Goal: Information Seeking & Learning: Learn about a topic

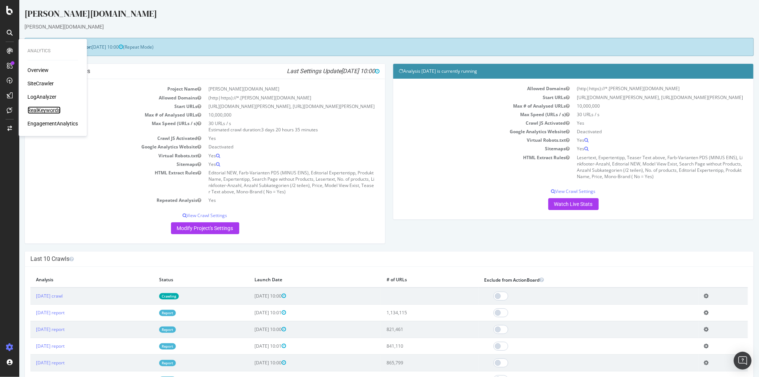
click at [36, 109] on div "RealKeywords" at bounding box center [43, 109] width 33 height 7
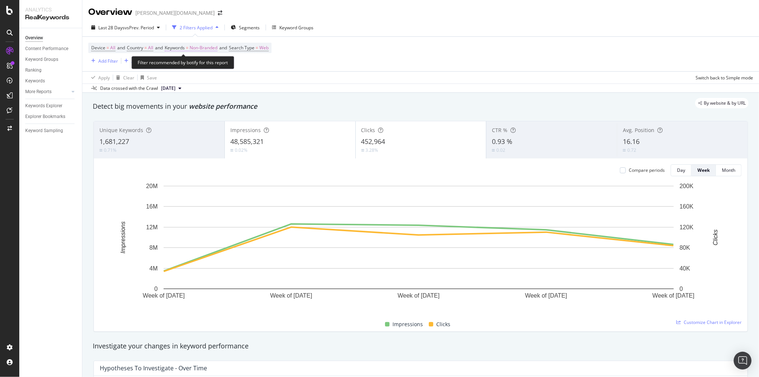
click at [199, 51] on span "Non-Branded" at bounding box center [204, 48] width 28 height 10
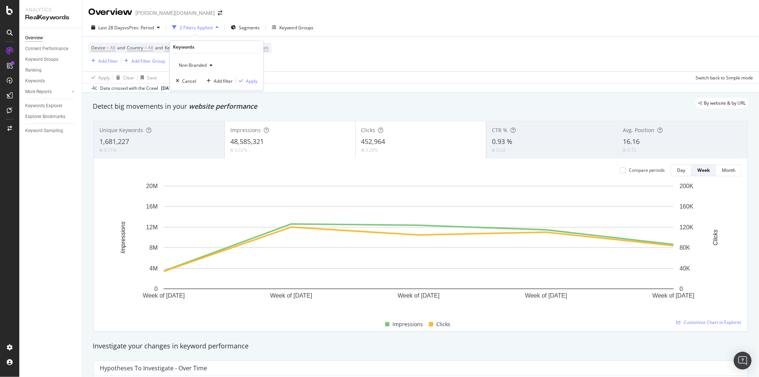
click at [193, 68] on div "Non-Branded" at bounding box center [196, 65] width 40 height 11
click at [194, 88] on span "Branded" at bounding box center [220, 90] width 76 height 7
click at [246, 79] on div "Apply" at bounding box center [252, 81] width 12 height 6
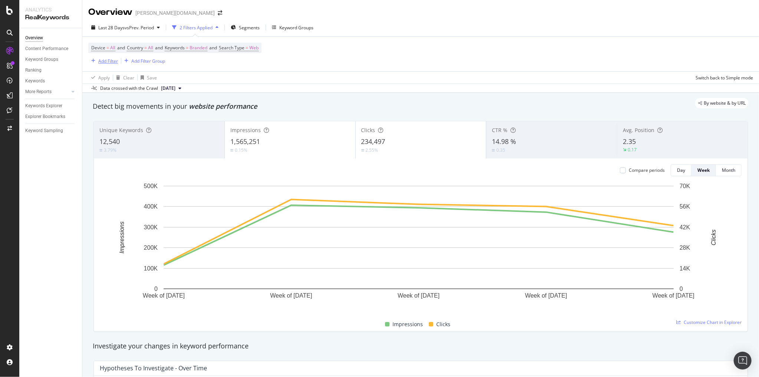
click at [104, 61] on div "Add Filter" at bounding box center [108, 61] width 20 height 6
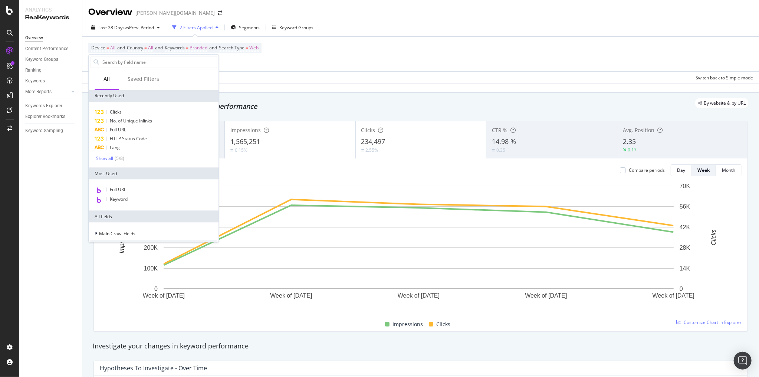
click at [262, 71] on div "Apply Clear Save Switch back to Simple mode" at bounding box center [420, 77] width 677 height 12
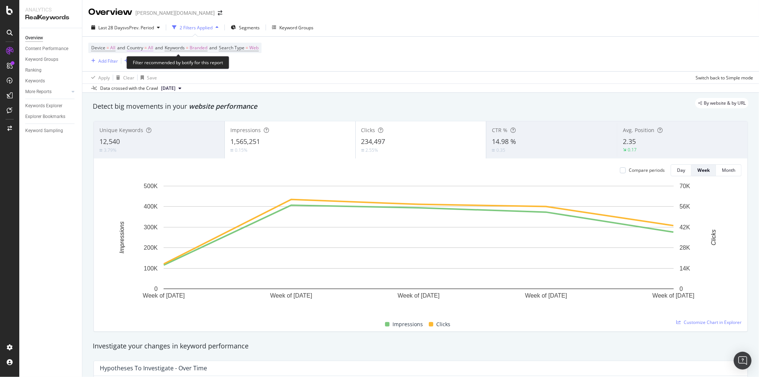
click at [152, 49] on span "All" at bounding box center [150, 48] width 5 height 10
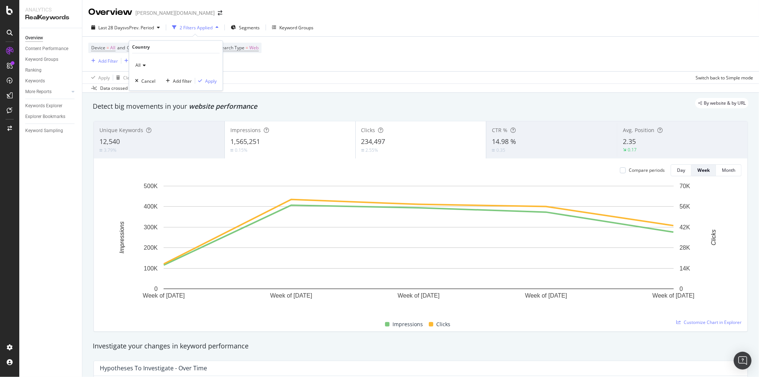
click at [146, 65] on div "All" at bounding box center [176, 65] width 82 height 12
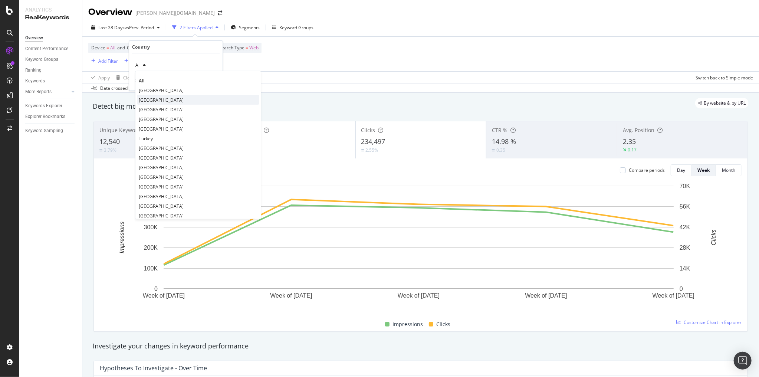
click at [152, 99] on span "Austria" at bounding box center [161, 99] width 45 height 6
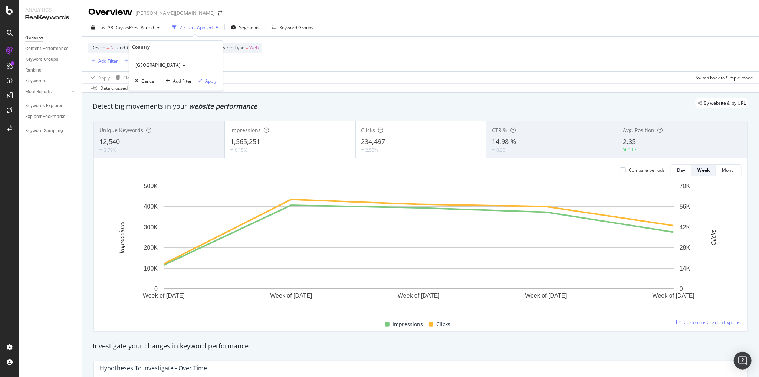
click at [207, 79] on div "Apply" at bounding box center [211, 81] width 12 height 6
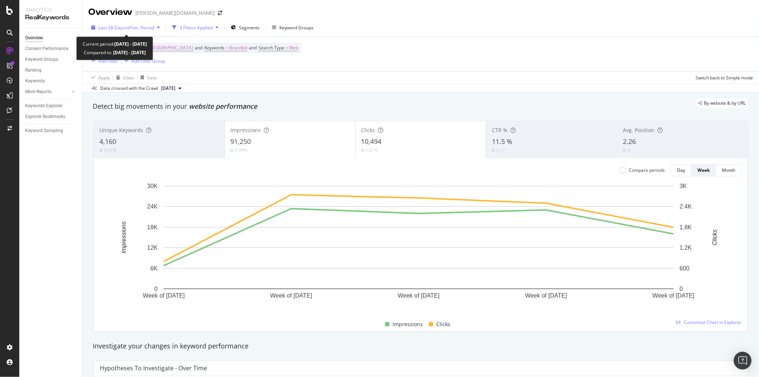
click at [134, 26] on span "vs Prev. Period" at bounding box center [139, 27] width 29 height 6
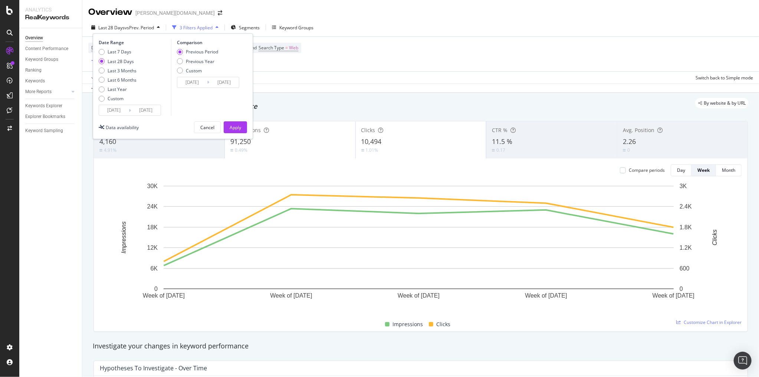
click at [111, 112] on input "2025/07/26" at bounding box center [114, 110] width 30 height 10
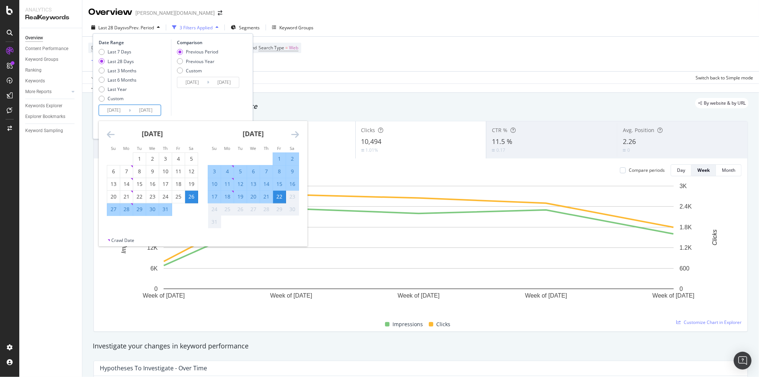
click at [276, 156] on div "1" at bounding box center [279, 158] width 13 height 7
type input "2025/08/01"
type input "2025/07/10"
type input "2025/07/31"
click at [279, 199] on div "22" at bounding box center [279, 196] width 13 height 7
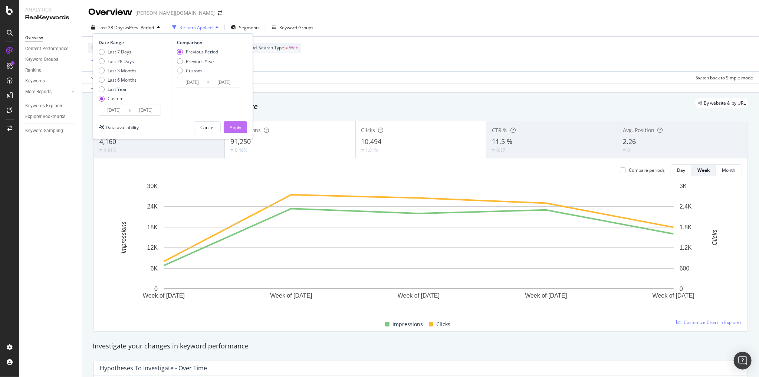
click at [229, 128] on button "Apply" at bounding box center [235, 127] width 23 height 12
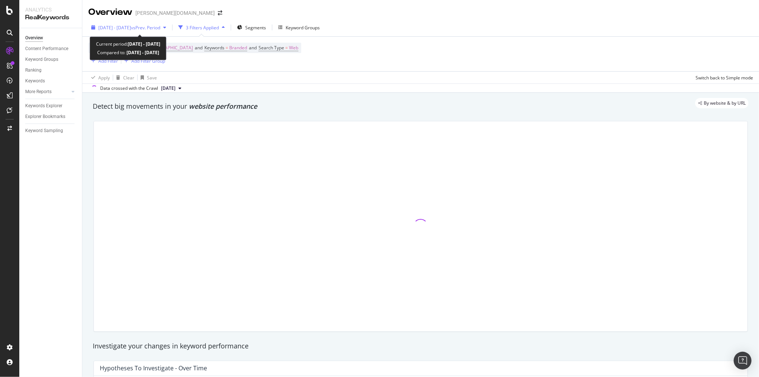
click at [131, 29] on span "2025 Aug. 1st - Aug. 22nd" at bounding box center [114, 27] width 33 height 6
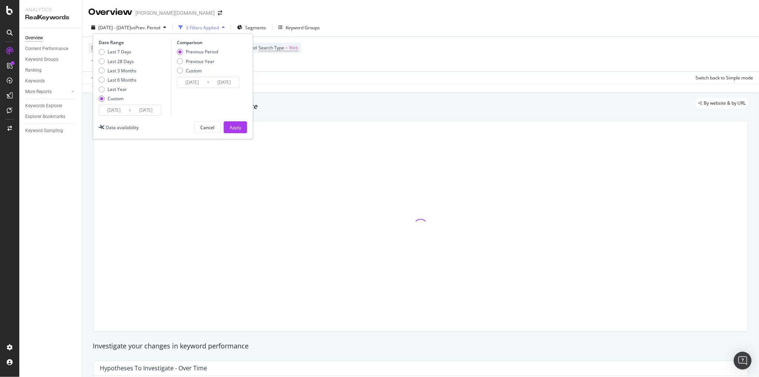
click at [197, 85] on input "2025/07/10" at bounding box center [192, 82] width 30 height 10
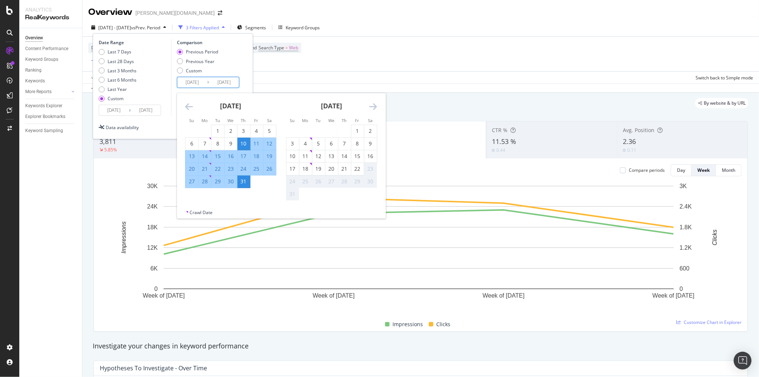
click at [161, 132] on div "Data availability Cancel Apply" at bounding box center [173, 127] width 148 height 12
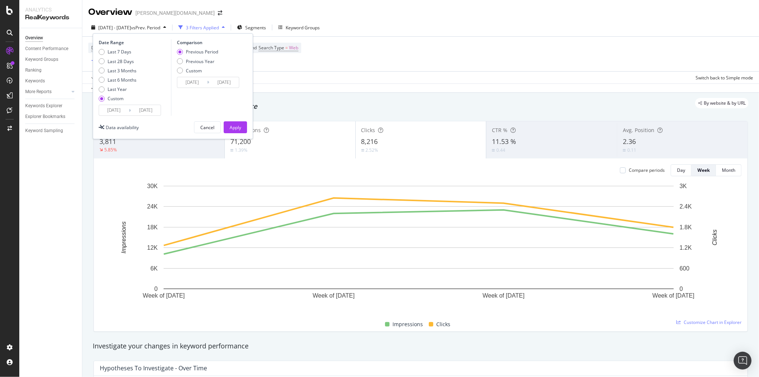
click at [197, 79] on input "2025/07/10" at bounding box center [192, 82] width 30 height 10
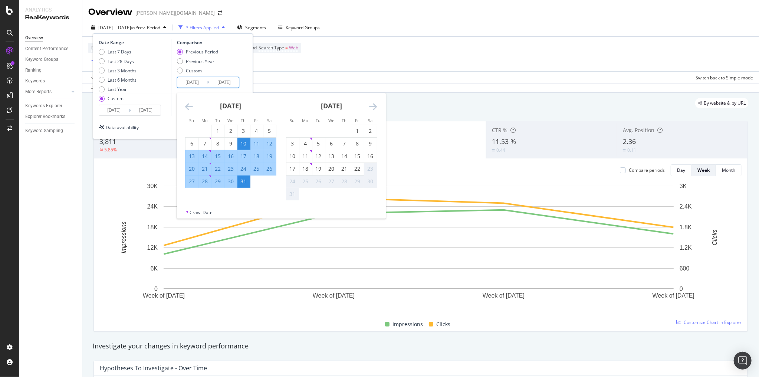
click at [203, 81] on input "2025/07/10" at bounding box center [192, 82] width 30 height 10
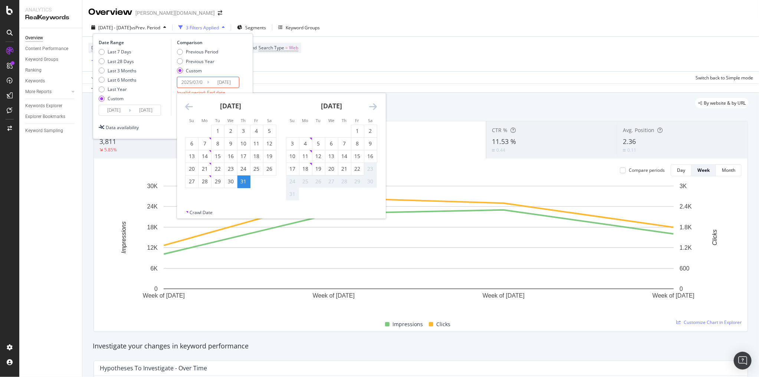
type input "2025/07/01"
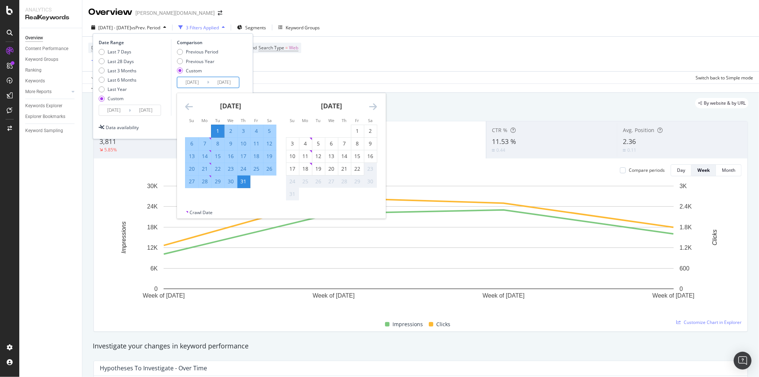
click at [216, 130] on div "1" at bounding box center [217, 130] width 13 height 7
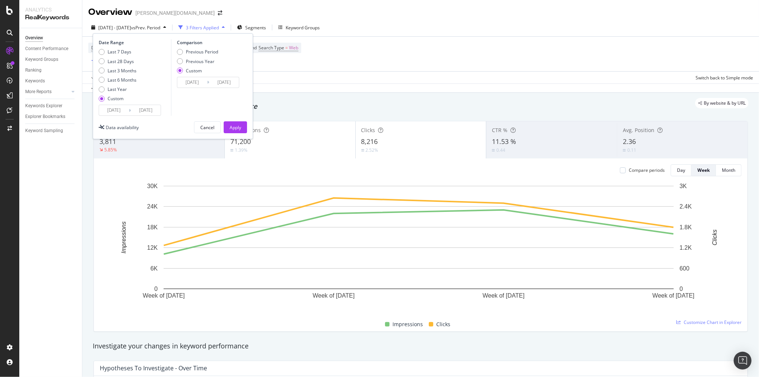
click at [232, 82] on input "2025/07/01" at bounding box center [224, 82] width 30 height 10
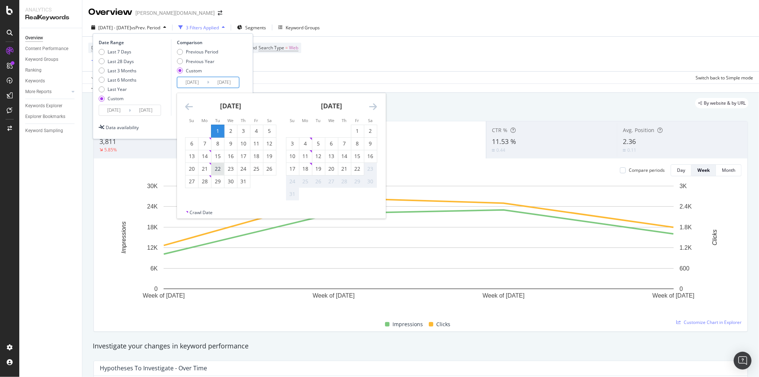
click at [215, 170] on div "22" at bounding box center [217, 168] width 13 height 7
type input "2025/07/22"
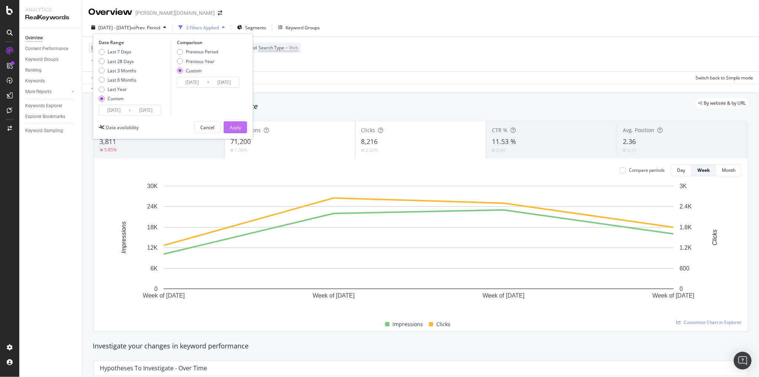
click at [235, 127] on div "Apply" at bounding box center [236, 127] width 12 height 6
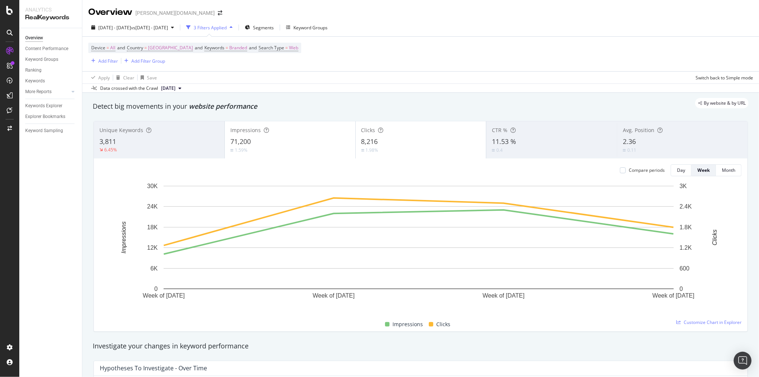
click at [313, 153] on div "Impressions 71,200 1.59%" at bounding box center [290, 139] width 131 height 33
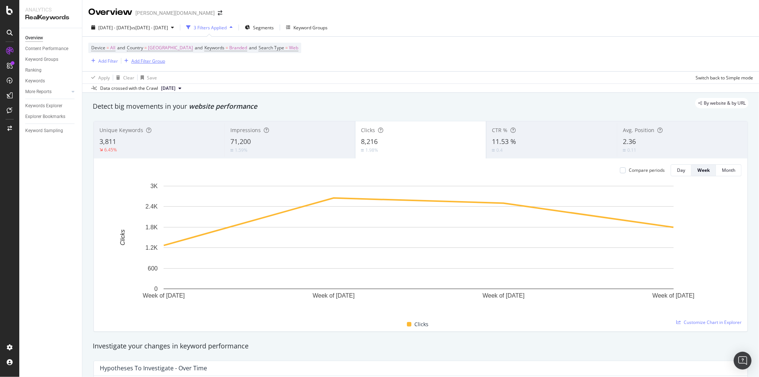
drag, startPoint x: 164, startPoint y: 62, endPoint x: 207, endPoint y: 67, distance: 42.9
click at [207, 67] on div "Device = All and Country = Austria and Keywords = Branded and Search Type = Web…" at bounding box center [420, 54] width 665 height 35
click at [168, 28] on span "vs 2025 Jul. 1st - Jul. 22nd" at bounding box center [149, 27] width 37 height 6
click at [435, 71] on div "Device = All and Country = Austria and Keywords = Branded and Search Type = Web…" at bounding box center [420, 54] width 665 height 35
click at [605, 54] on div "Device = All and Country = Austria and Keywords = Branded and Search Type = Web…" at bounding box center [420, 54] width 665 height 35
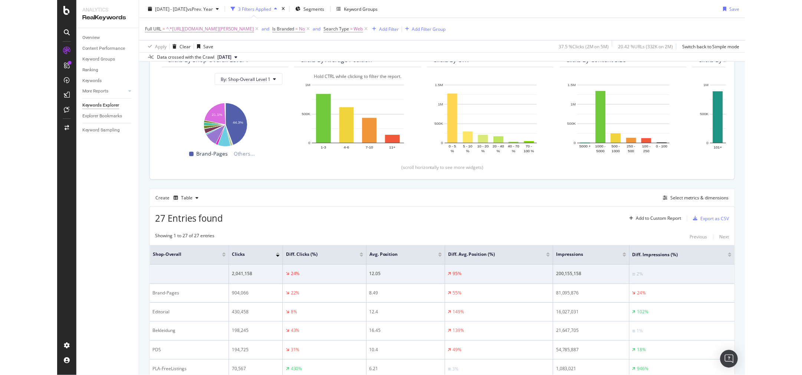
scroll to position [89, 0]
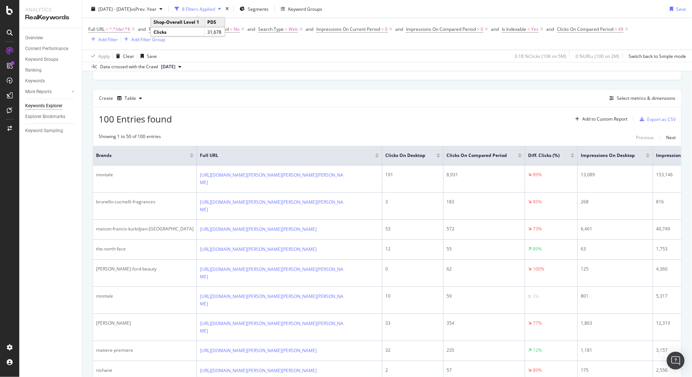
scroll to position [208, 0]
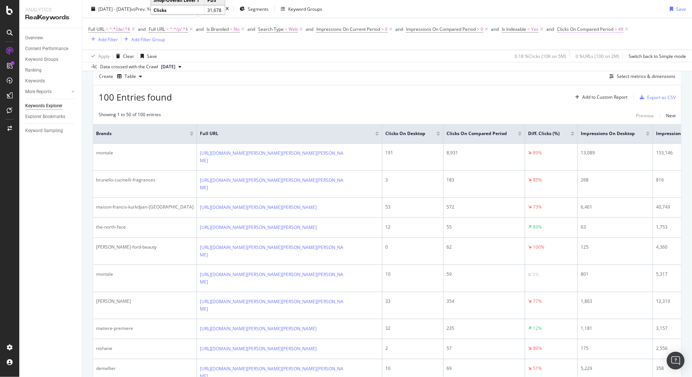
click at [583, 30] on span "Clicks On Compared Period" at bounding box center [585, 29] width 56 height 6
drag, startPoint x: 572, startPoint y: 83, endPoint x: 548, endPoint y: 85, distance: 24.2
click at [547, 84] on body "Analytics RealKeywords Overview Content Performance Keyword Groups Ranking Keyw…" at bounding box center [346, 188] width 692 height 377
drag, startPoint x: 577, startPoint y: 85, endPoint x: 558, endPoint y: 85, distance: 18.9
click at [558, 85] on body "Analytics RealKeywords Overview Content Performance Keyword Groups Ranking Keyw…" at bounding box center [346, 188] width 692 height 377
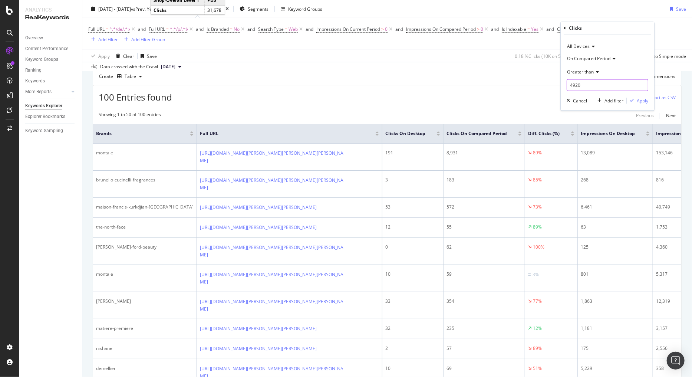
drag, startPoint x: 581, startPoint y: 86, endPoint x: 567, endPoint y: 86, distance: 13.7
click at [567, 86] on input "4920" at bounding box center [608, 85] width 82 height 12
type input "19"
click at [637, 101] on div "button" at bounding box center [632, 101] width 10 height 4
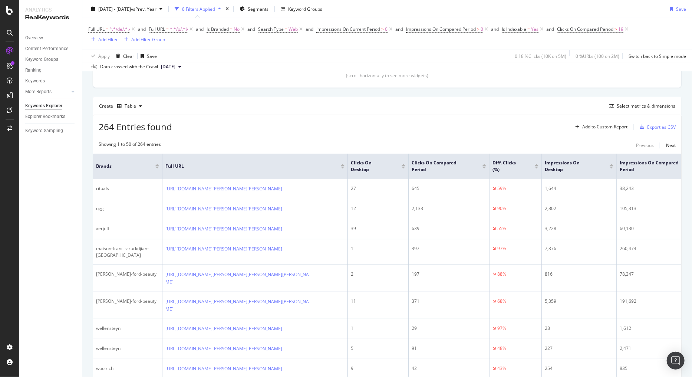
scroll to position [148, 0]
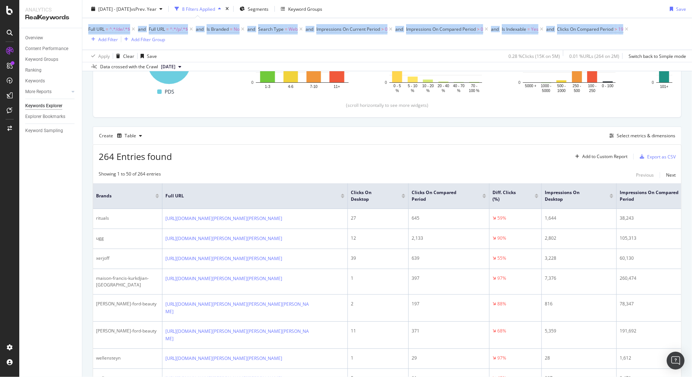
drag, startPoint x: 86, startPoint y: 29, endPoint x: 639, endPoint y: 27, distance: 552.4
click at [639, 27] on div "Full URL = ^.*/de/.*$ and Full URL = ^.*/p/.*$ and Is Branded = No and Search T…" at bounding box center [387, 40] width 610 height 44
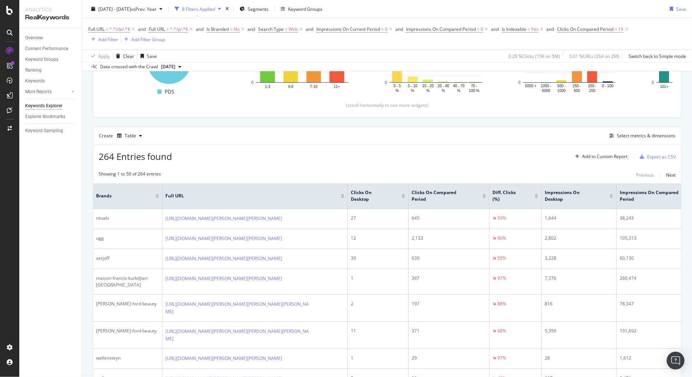
click at [68, 246] on div "Overview Content Performance Keyword Groups Ranking Keywords More Reports Count…" at bounding box center [50, 202] width 63 height 349
click at [631, 137] on div "Select metrics & dimensions" at bounding box center [646, 135] width 59 height 6
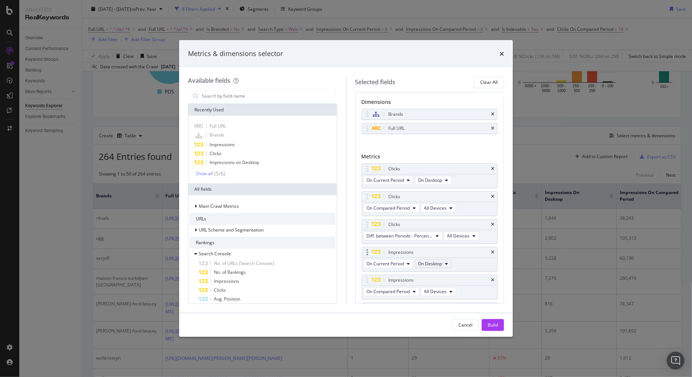
click at [442, 263] on span "On Desktop" at bounding box center [430, 263] width 24 height 6
click at [428, 273] on span "All Devices" at bounding box center [433, 276] width 25 height 7
click at [437, 179] on span "On Desktop" at bounding box center [430, 180] width 24 height 6
click at [435, 194] on span "All Devices" at bounding box center [433, 193] width 25 height 7
click at [495, 326] on div "Build" at bounding box center [493, 325] width 10 height 6
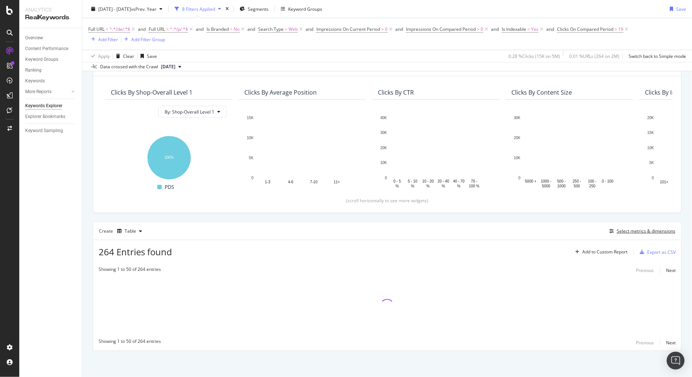
scroll to position [53, 0]
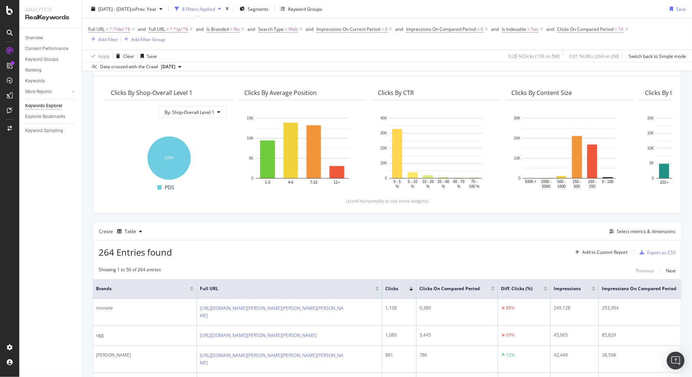
click at [544, 289] on div at bounding box center [546, 290] width 4 height 2
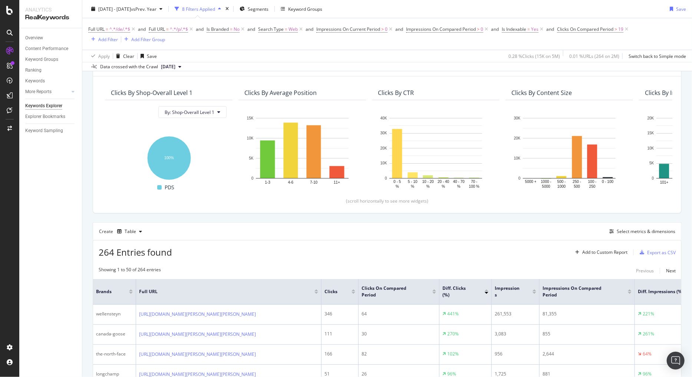
click at [486, 289] on div at bounding box center [487, 290] width 4 height 2
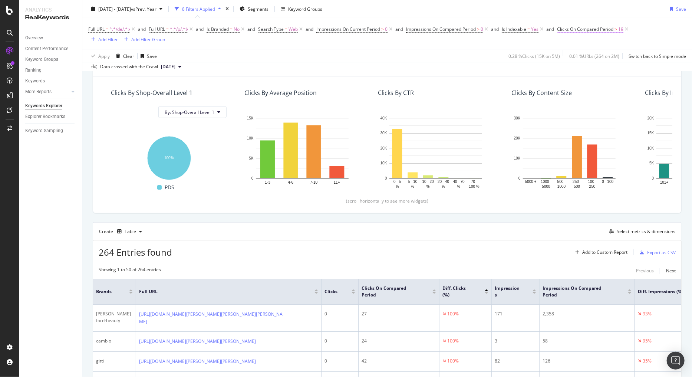
click at [608, 29] on span "Clicks On Compared Period" at bounding box center [585, 29] width 56 height 6
click at [584, 82] on input "19" at bounding box center [608, 85] width 82 height 12
type input "1"
type input "49"
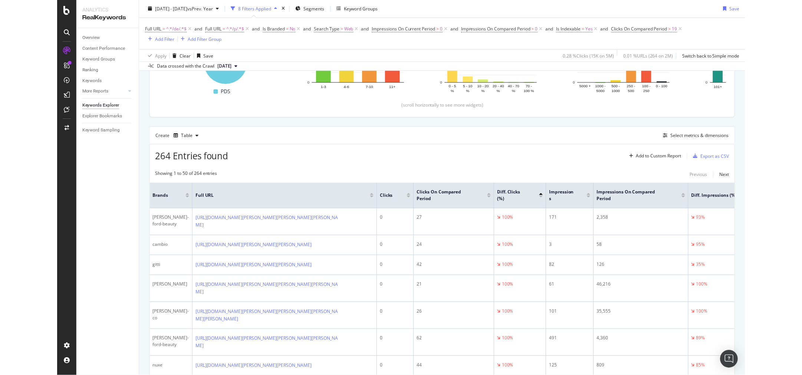
scroll to position [171, 0]
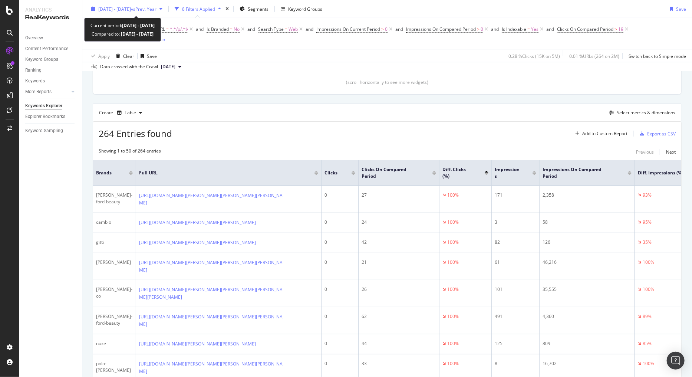
click at [119, 12] on div "2024 Oct. 1st - Dec. 31st vs Prev. Year" at bounding box center [127, 9] width 58 height 6
click at [312, 118] on div "Create Table Select metrics & dimensions" at bounding box center [387, 113] width 589 height 18
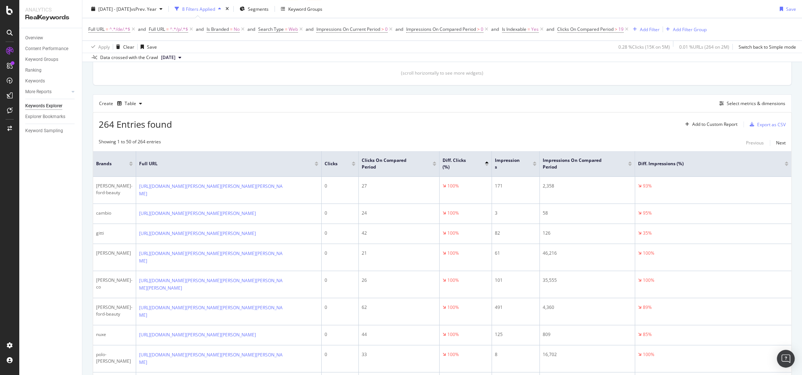
scroll to position [162, 0]
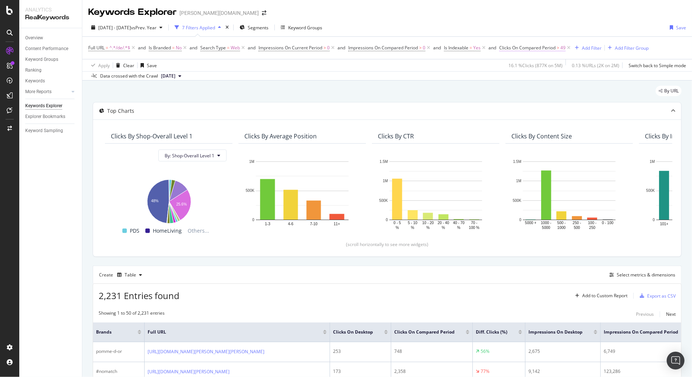
click at [552, 47] on span "Clicks On Compared Period" at bounding box center [527, 48] width 56 height 6
drag, startPoint x: 524, startPoint y: 104, endPoint x: 509, endPoint y: 104, distance: 15.6
click at [509, 104] on input "49" at bounding box center [549, 104] width 82 height 12
type input "19"
click at [586, 117] on div "Apply" at bounding box center [584, 119] width 12 height 6
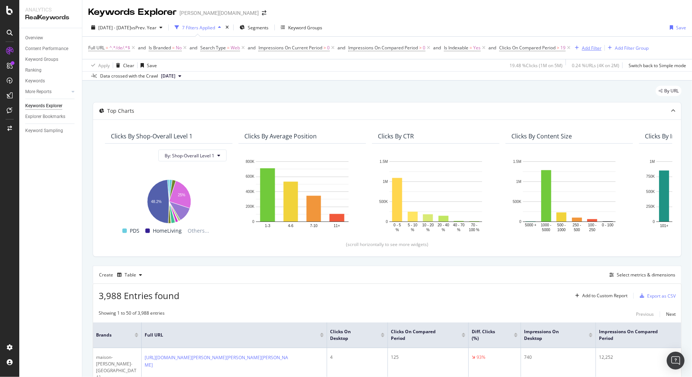
click at [590, 47] on div "Add Filter" at bounding box center [592, 48] width 20 height 6
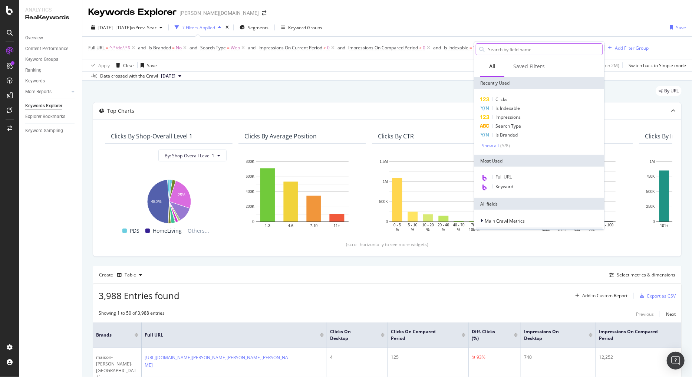
click at [506, 50] on input "text" at bounding box center [544, 49] width 115 height 11
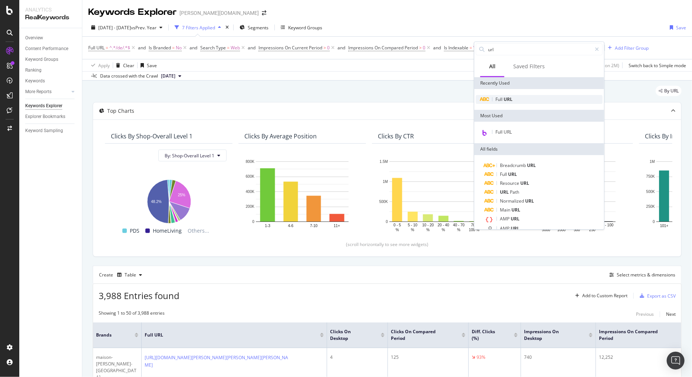
type input "url"
click at [505, 95] on div "Full URL" at bounding box center [539, 99] width 127 height 9
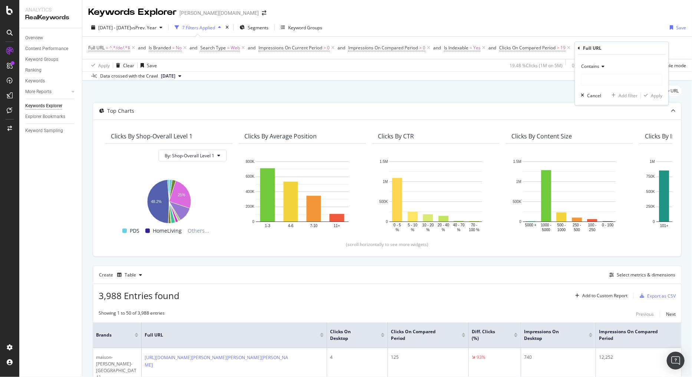
click at [609, 67] on div "Contains" at bounding box center [622, 66] width 82 height 12
drag, startPoint x: 594, startPoint y: 149, endPoint x: 592, endPoint y: 110, distance: 38.6
click at [595, 148] on span "Doesn't contain" at bounding box center [601, 149] width 32 height 6
click at [594, 80] on input "text" at bounding box center [622, 80] width 81 height 12
type input "/p/"
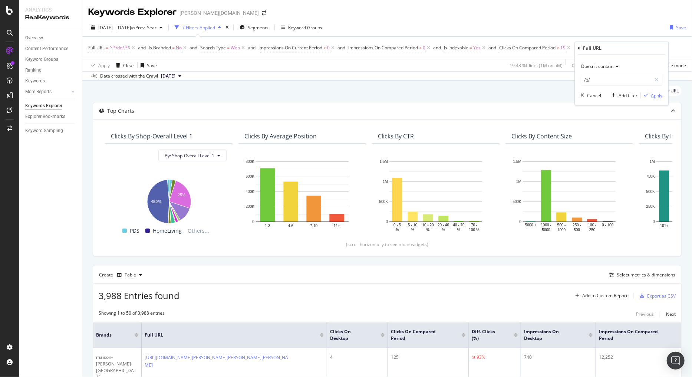
click at [650, 95] on div "button" at bounding box center [646, 95] width 10 height 4
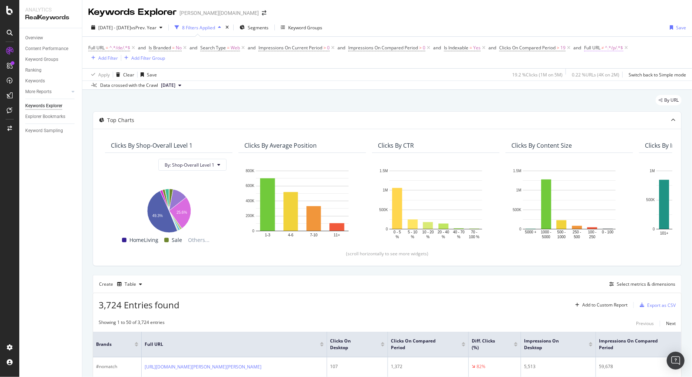
click at [600, 50] on span "Full URL" at bounding box center [592, 48] width 16 height 6
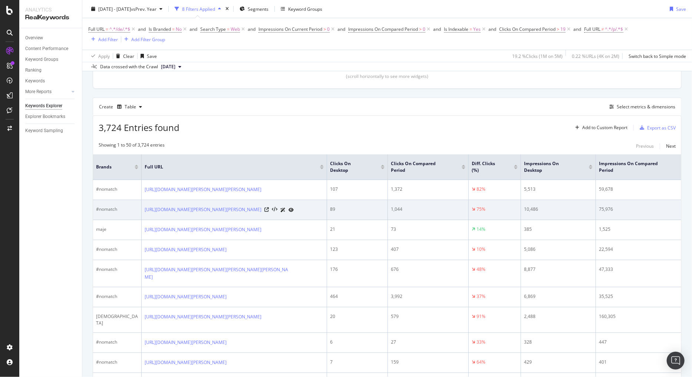
scroll to position [178, 0]
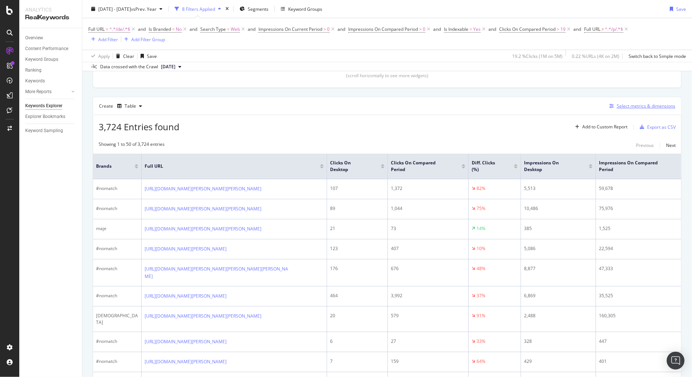
click at [634, 107] on div "Select metrics & dimensions" at bounding box center [646, 106] width 59 height 6
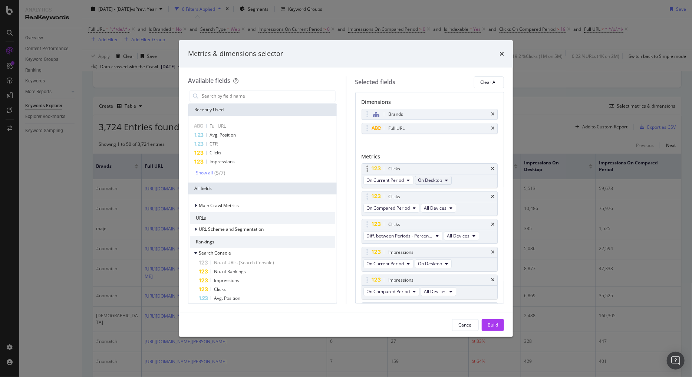
click at [436, 178] on span "On Desktop" at bounding box center [430, 180] width 24 height 6
click at [435, 190] on span "All Devices" at bounding box center [433, 193] width 25 height 7
click at [489, 325] on div "Build" at bounding box center [493, 325] width 10 height 6
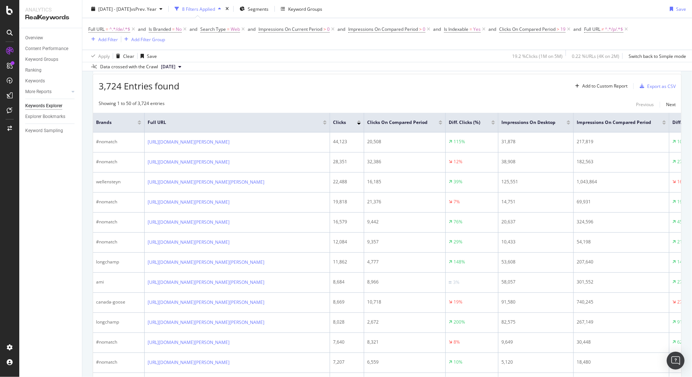
scroll to position [142, 0]
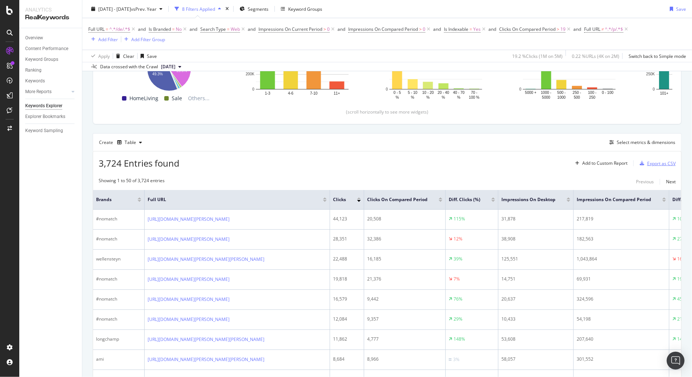
click at [654, 162] on div "Export as CSV" at bounding box center [661, 163] width 29 height 6
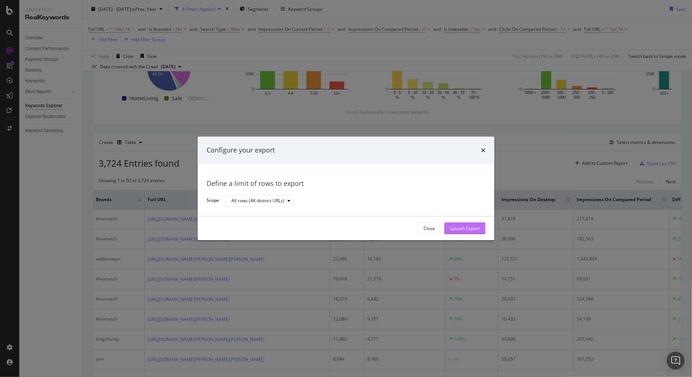
click at [457, 233] on div "Launch Export" at bounding box center [464, 228] width 29 height 11
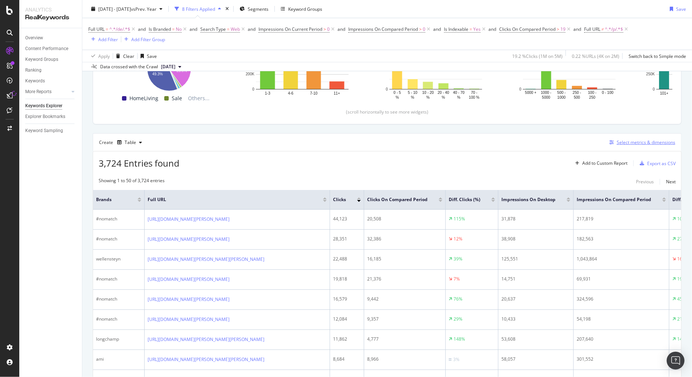
click at [628, 142] on div "Select metrics & dimensions" at bounding box center [646, 142] width 59 height 6
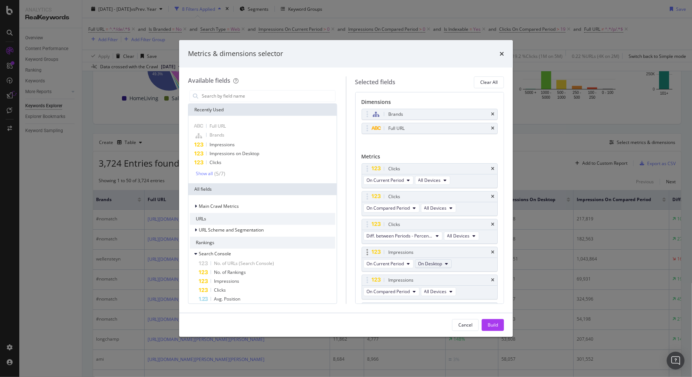
click at [426, 265] on span "On Desktop" at bounding box center [430, 263] width 24 height 6
click at [429, 275] on span "All Devices" at bounding box center [433, 276] width 25 height 7
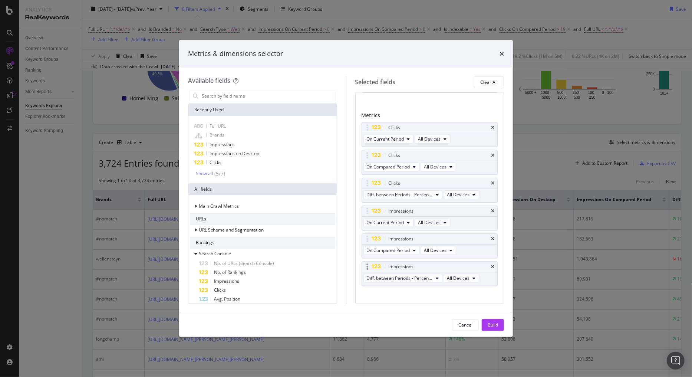
scroll to position [47, 0]
click at [488, 325] on div "Build" at bounding box center [493, 325] width 10 height 6
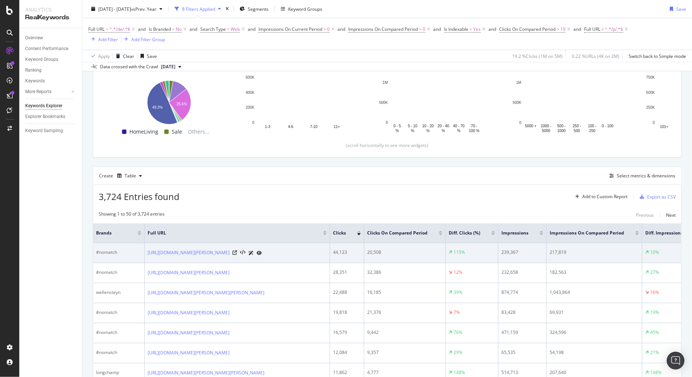
scroll to position [112, 0]
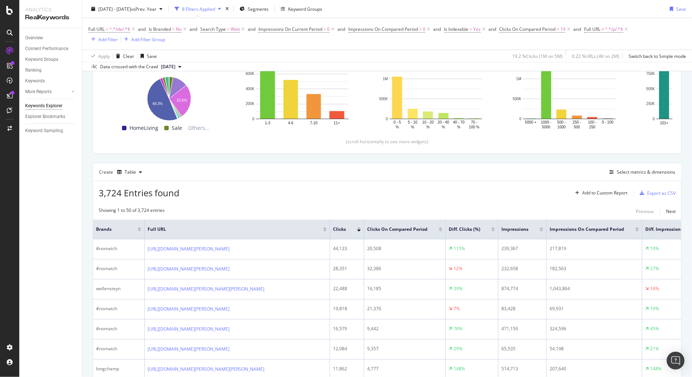
click at [492, 230] on div at bounding box center [494, 231] width 4 height 2
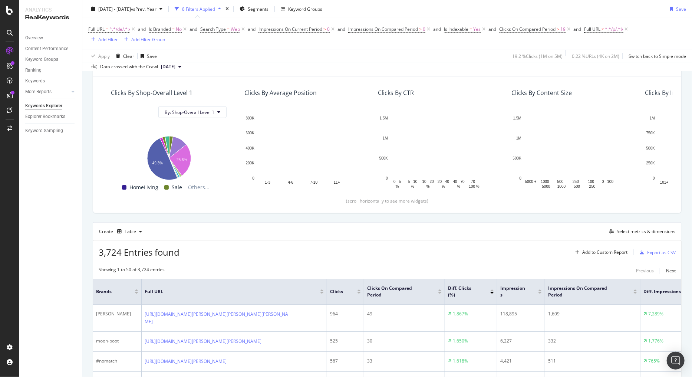
scroll to position [112, 0]
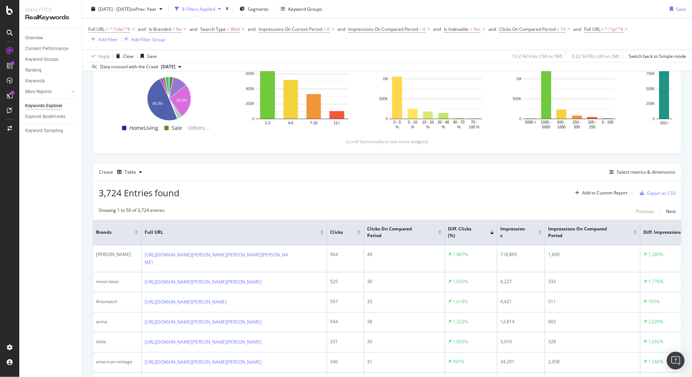
click at [493, 229] on div "Diff. Clicks (%)" at bounding box center [471, 232] width 46 height 13
click at [492, 230] on div at bounding box center [492, 231] width 4 height 2
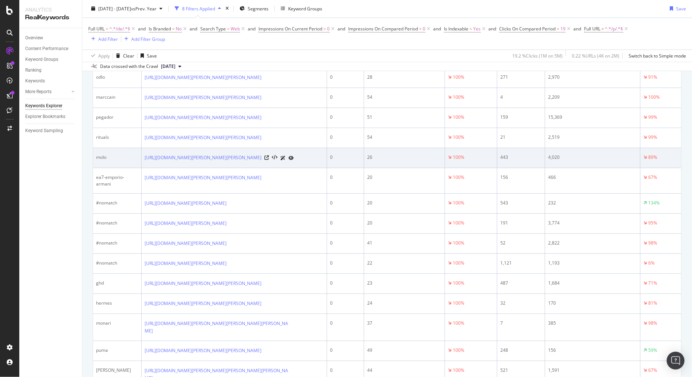
scroll to position [1121, 0]
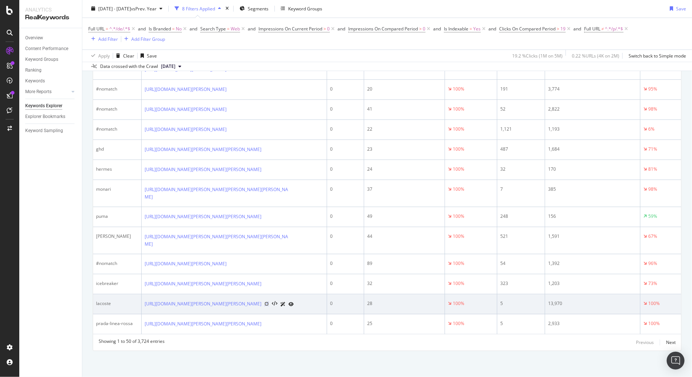
click at [269, 306] on icon at bounding box center [267, 304] width 4 height 4
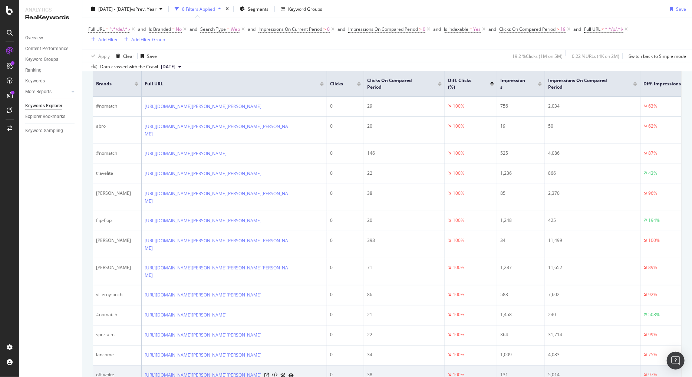
scroll to position [53, 0]
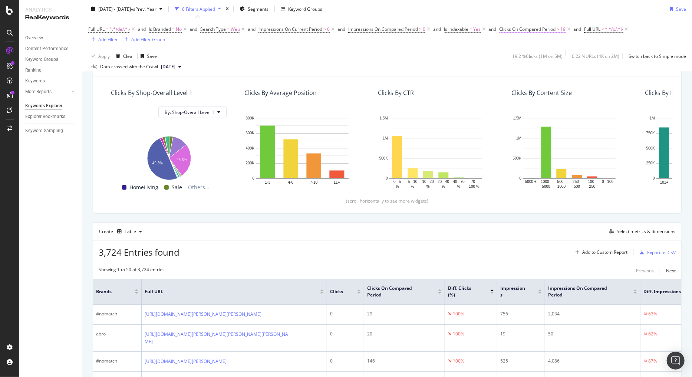
click at [540, 28] on span "Clicks On Compared Period" at bounding box center [527, 29] width 56 height 6
drag, startPoint x: 524, startPoint y: 85, endPoint x: 496, endPoint y: 84, distance: 28.6
click at [496, 84] on body "Analytics RealKeywords Overview Content Performance Keyword Groups Ranking Keyw…" at bounding box center [346, 188] width 692 height 377
drag, startPoint x: 525, startPoint y: 83, endPoint x: 503, endPoint y: 83, distance: 22.3
click at [503, 83] on div "All Devices On Compared Period Greater than 19 Cancel Add filter Apply" at bounding box center [548, 73] width 93 height 76
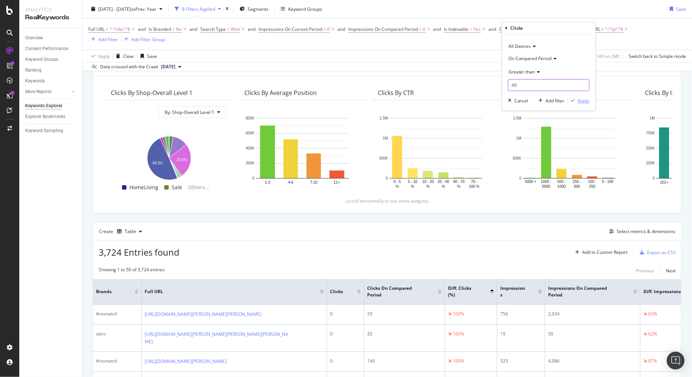
type input "49"
click at [580, 101] on div "Apply" at bounding box center [584, 101] width 12 height 6
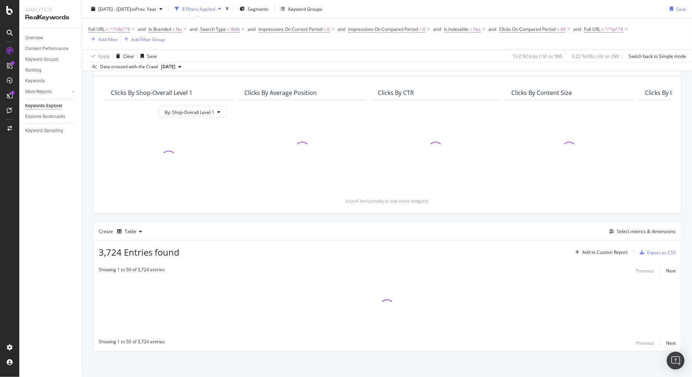
click at [81, 307] on div "Overview Content Performance Keyword Groups Ranking Keywords More Reports Count…" at bounding box center [50, 202] width 63 height 349
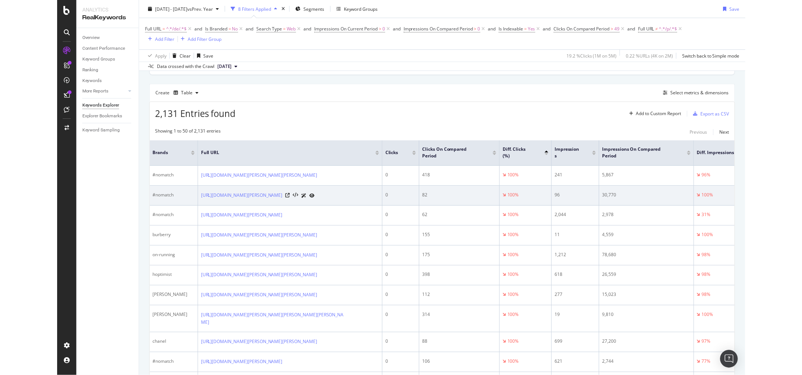
scroll to position [201, 0]
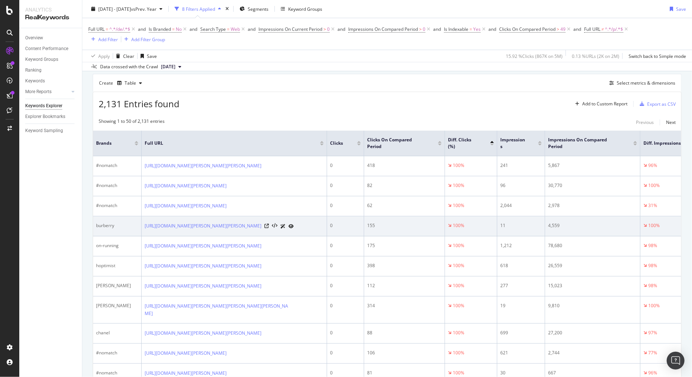
click at [294, 230] on div at bounding box center [279, 226] width 29 height 8
click at [269, 228] on icon at bounding box center [267, 226] width 4 height 4
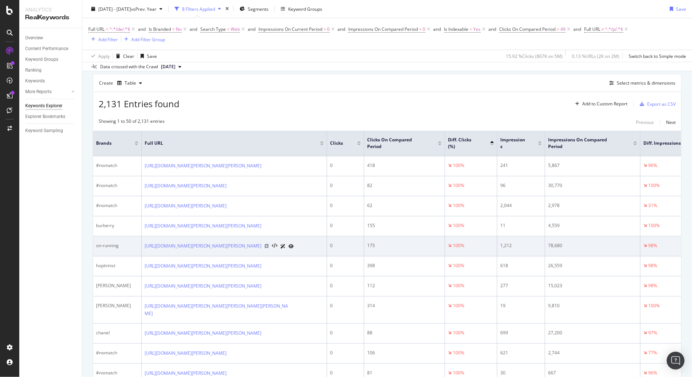
click at [265, 248] on icon at bounding box center [267, 246] width 4 height 4
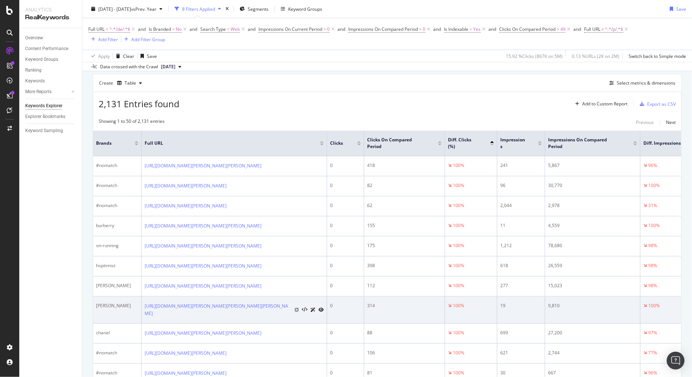
click at [295, 312] on icon at bounding box center [297, 310] width 4 height 4
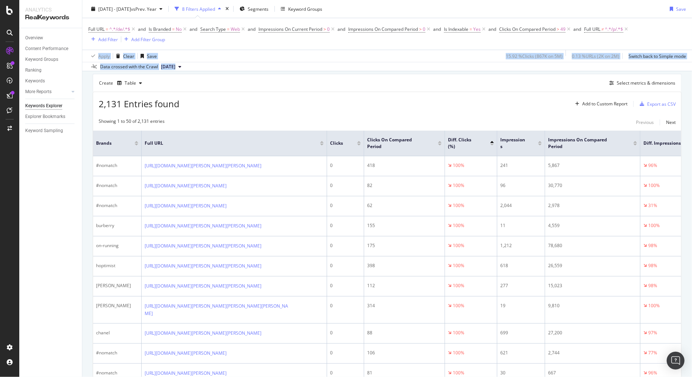
drag, startPoint x: 447, startPoint y: 35, endPoint x: 461, endPoint y: 68, distance: 35.6
click at [461, 68] on div "[DATE] - [DATE] vs Prev. Year 8 Filters Applied Segments Keyword Groups Save Fu…" at bounding box center [387, 35] width 610 height 71
click at [461, 68] on div "Data crossed with the Crawl [DATE]" at bounding box center [387, 66] width 610 height 9
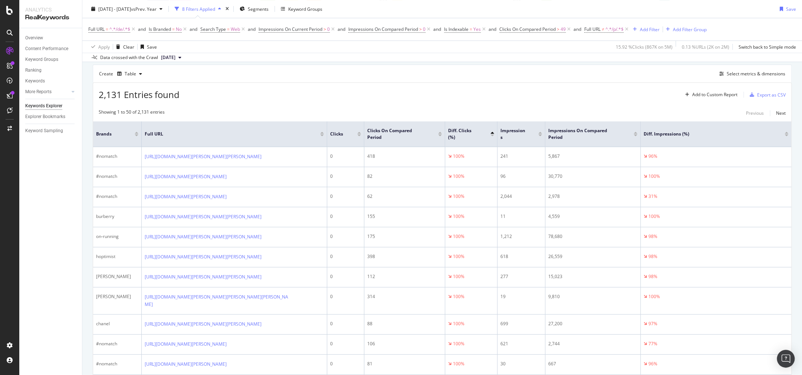
scroll to position [192, 0]
